Goal: Obtain resource: Download file/media

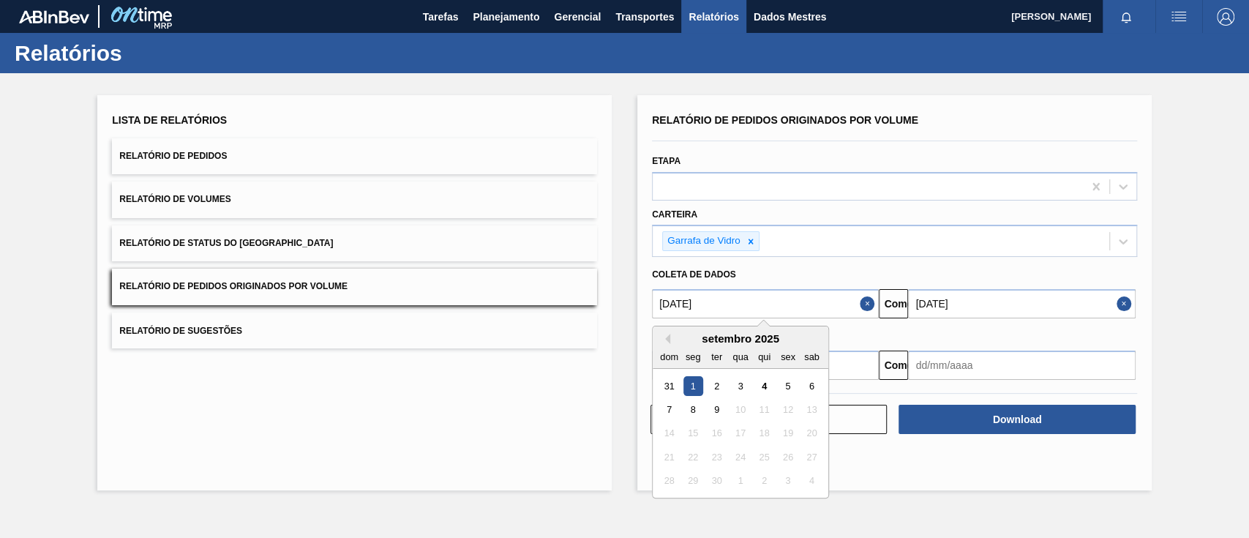
click at [728, 301] on input "[DATE]" at bounding box center [765, 303] width 227 height 29
drag, startPoint x: 728, startPoint y: 301, endPoint x: 625, endPoint y: 302, distance: 102.5
click at [625, 302] on div "Lista de Relatórios Relatório de Pedidos Relatório de Volumes Relatório de Stat…" at bounding box center [624, 291] width 1249 height 436
click at [829, 303] on input "açu" at bounding box center [765, 303] width 227 height 29
click at [752, 243] on icon at bounding box center [750, 241] width 5 height 5
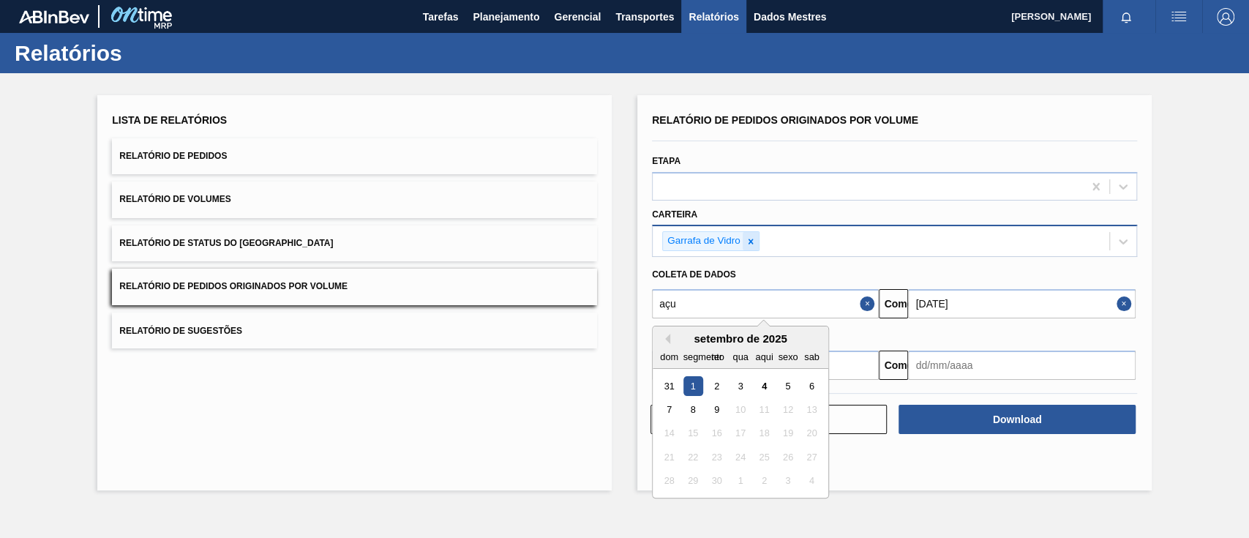
type input "açu"
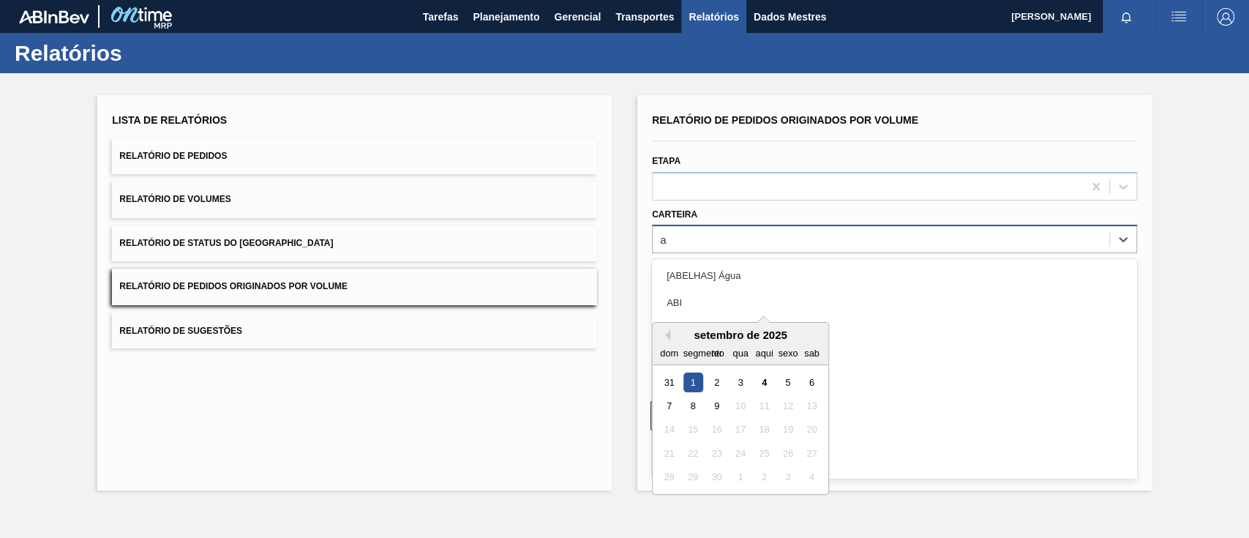
type input "aç"
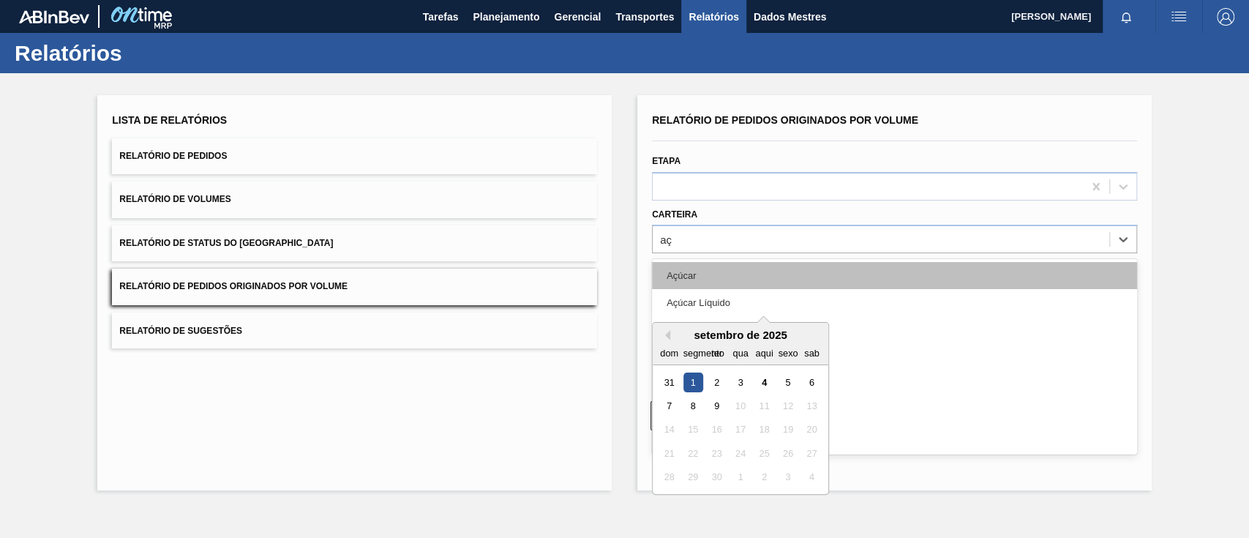
click at [698, 273] on div "Açúcar" at bounding box center [894, 275] width 485 height 27
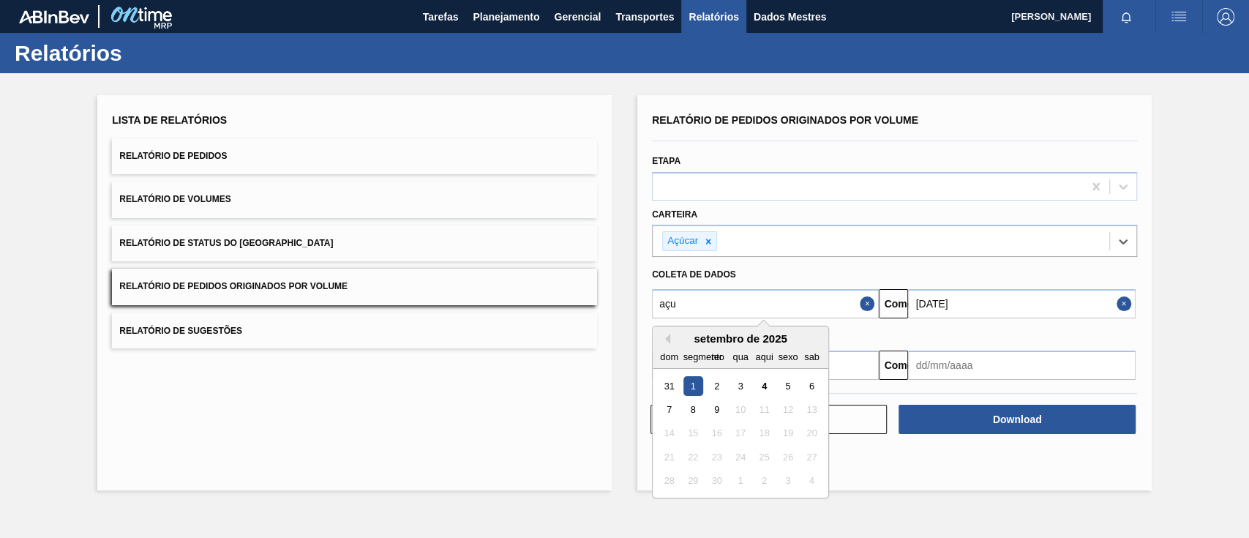
type input "[DATE]"
click at [866, 303] on button "Fechar" at bounding box center [869, 303] width 19 height 29
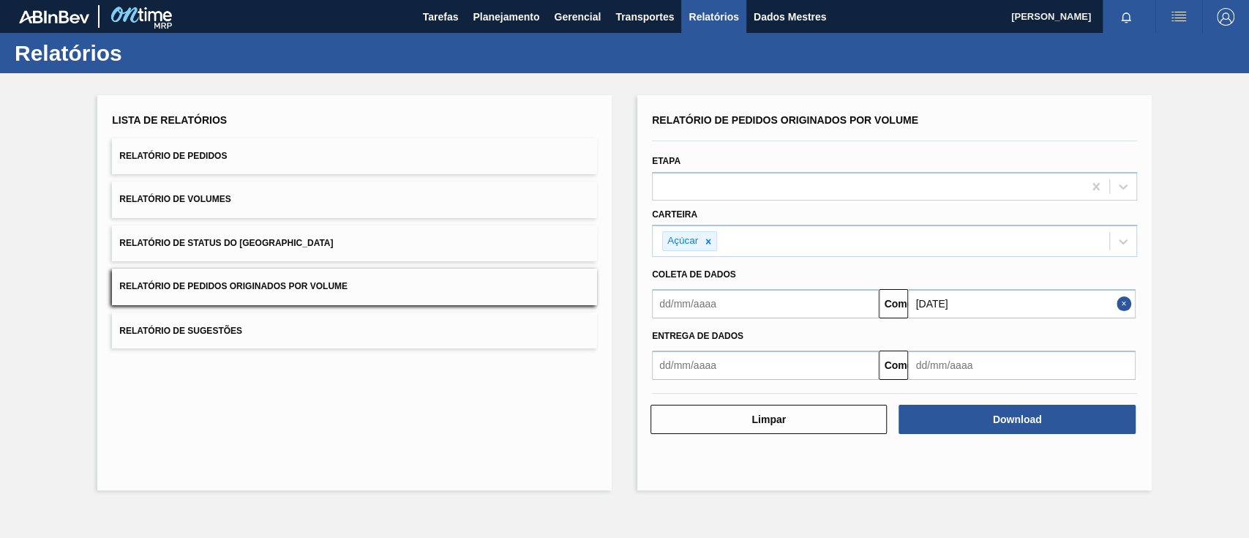
click at [779, 312] on input "text" at bounding box center [765, 303] width 227 height 29
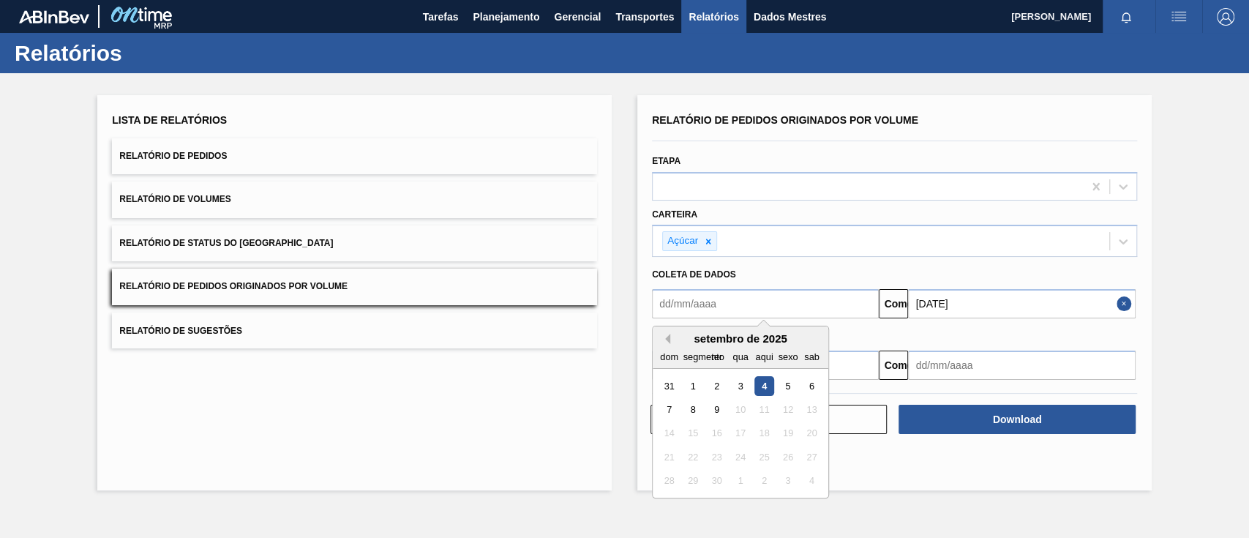
click at [669, 337] on button "[PERSON_NAME]" at bounding box center [665, 339] width 10 height 10
click at [786, 381] on div "1" at bounding box center [788, 386] width 20 height 20
type input "[DATE]"
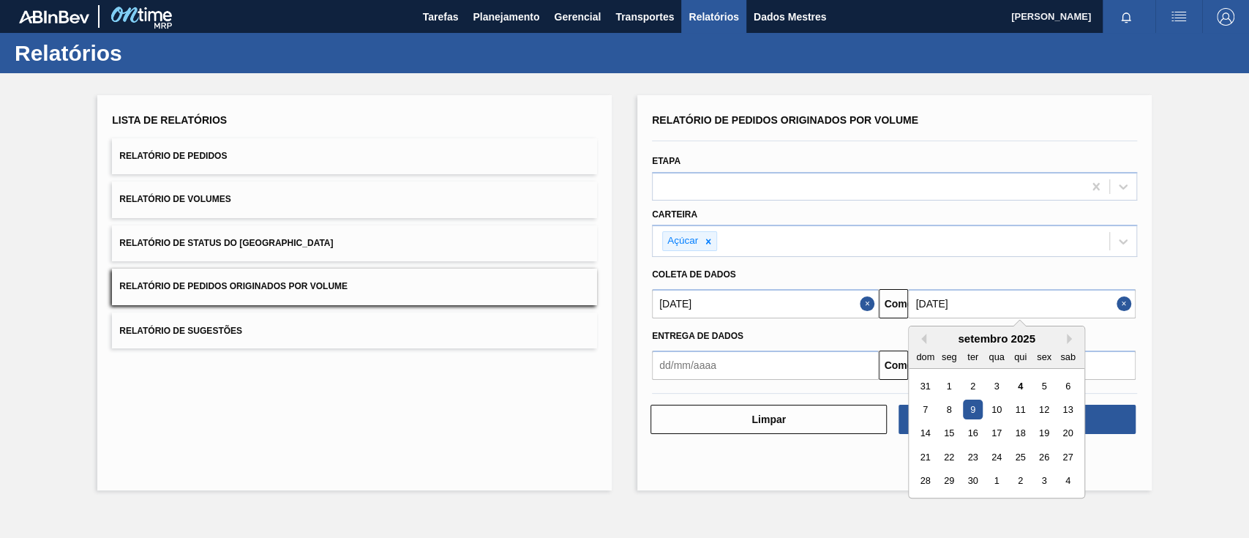
click at [1069, 302] on input "[DATE]" at bounding box center [1021, 303] width 227 height 29
click at [975, 406] on font "9" at bounding box center [973, 409] width 5 height 11
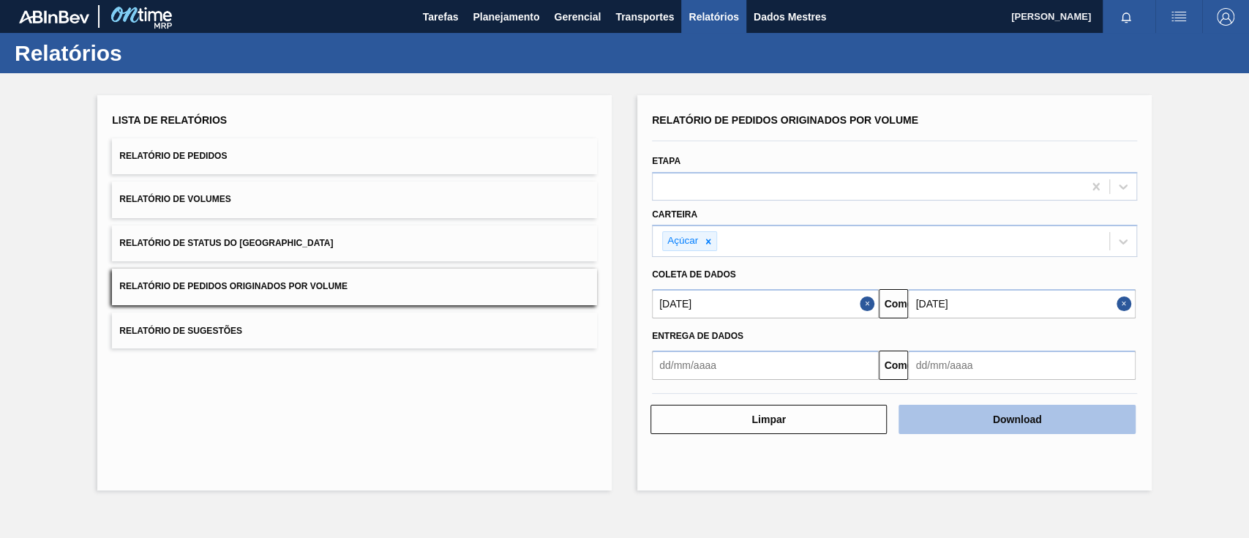
click at [1017, 422] on font "Download" at bounding box center [1017, 420] width 49 height 12
click at [982, 416] on button "Download" at bounding box center [1017, 419] width 236 height 29
